Goal: Information Seeking & Learning: Learn about a topic

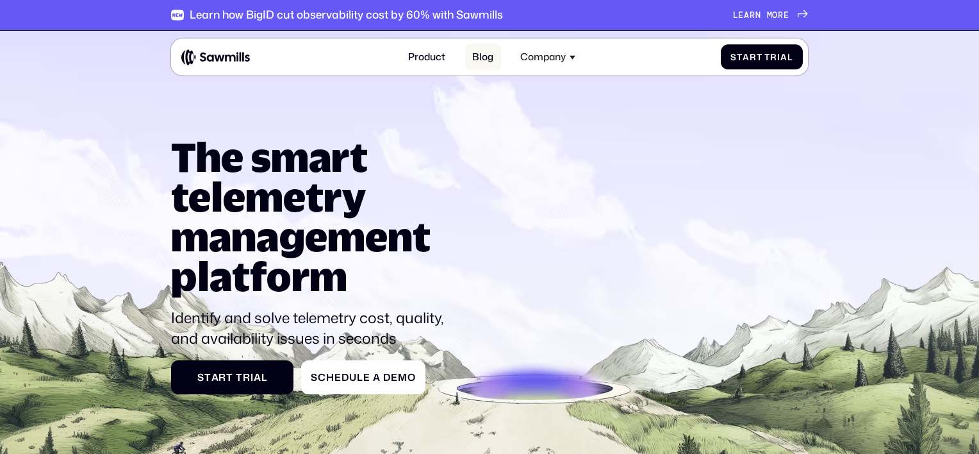
click at [490, 57] on link "Blog" at bounding box center [483, 57] width 36 height 26
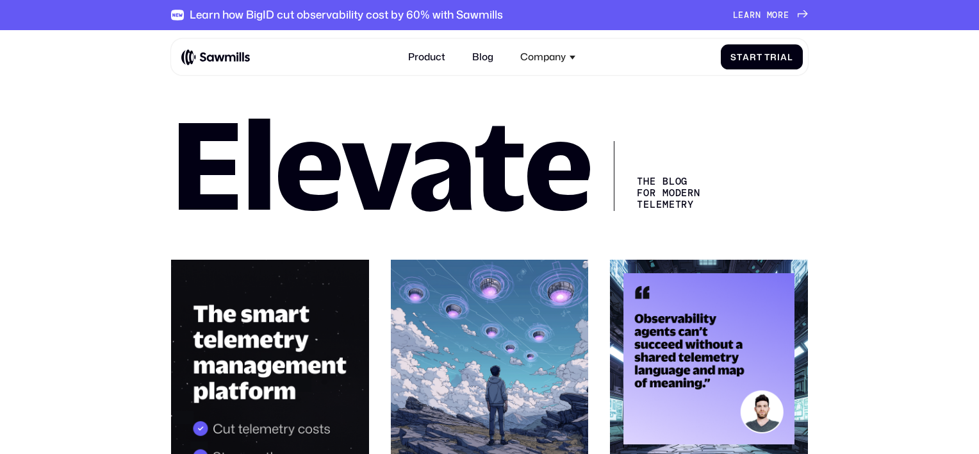
click at [418, 26] on div "Learn how BigID cut observability cost by 60% with Sawmills L e a r n m o r e L…" at bounding box center [489, 15] width 636 height 30
click at [417, 15] on div "Learn how BigID cut observability cost by 60% with Sawmills" at bounding box center [346, 14] width 313 height 13
click at [733, 10] on div "L e a r n m o r e L e a r n m o r e" at bounding box center [761, 15] width 56 height 10
